Goal: Task Accomplishment & Management: Complete application form

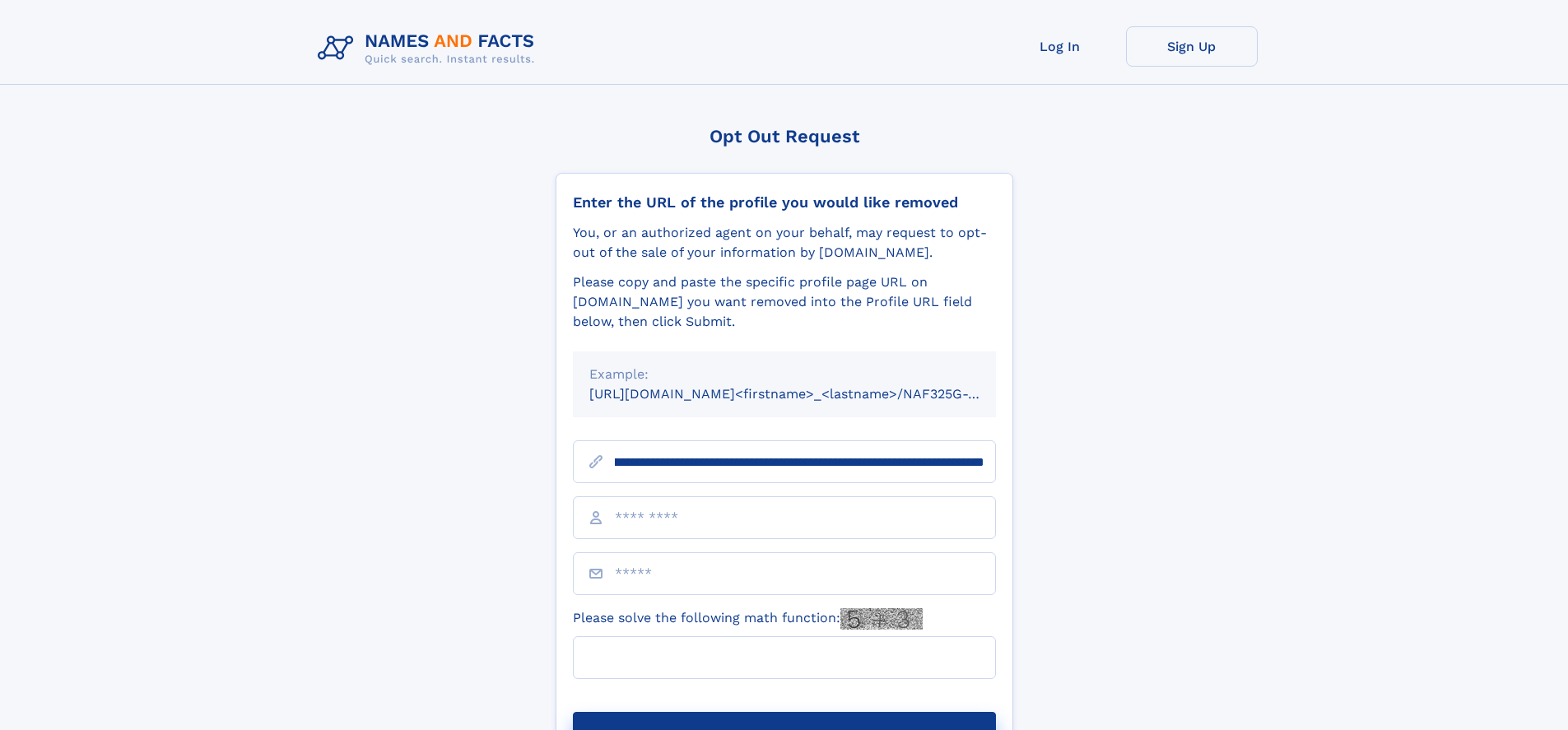
scroll to position [0, 193]
type input "**********"
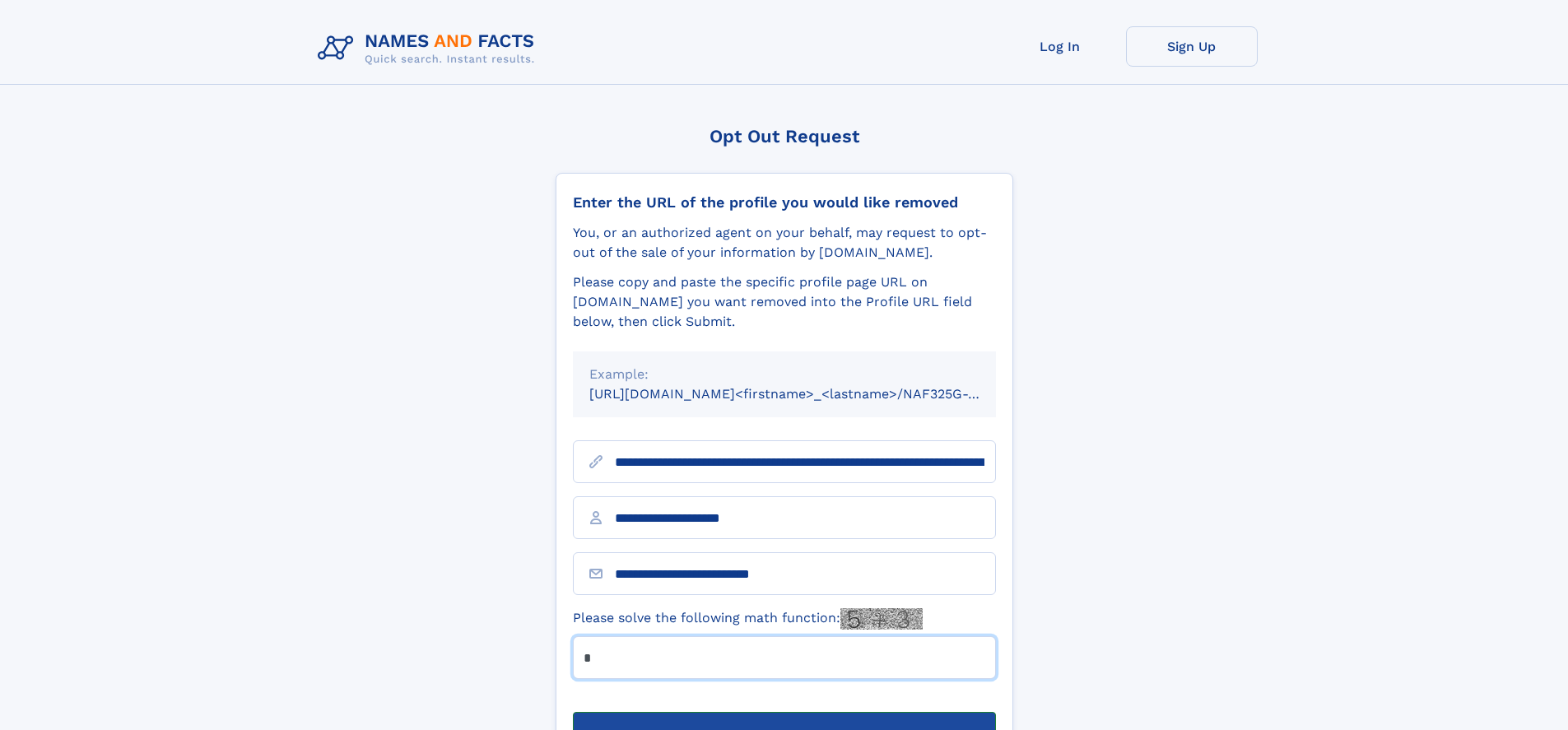
type input "*"
click at [784, 712] on button "Submit Opt Out Request" at bounding box center [784, 738] width 424 height 53
